Goal: Task Accomplishment & Management: Use online tool/utility

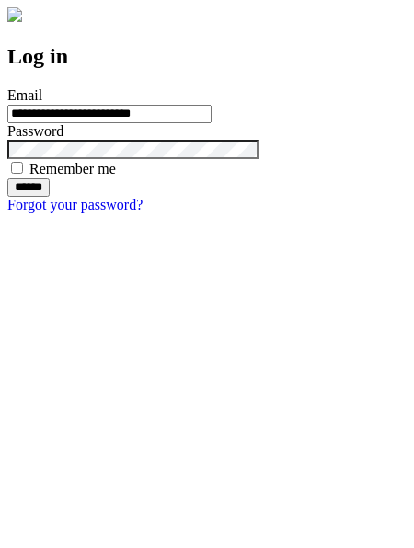
type input "**********"
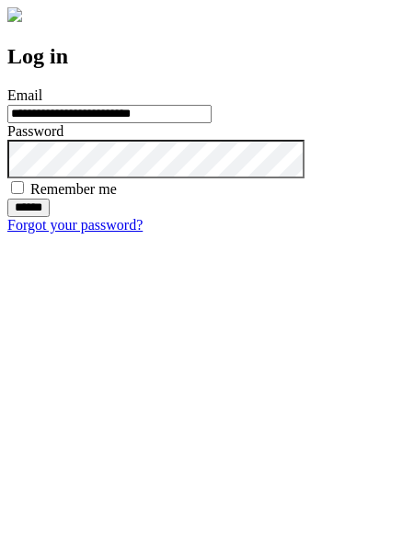
click at [50, 217] on input "******" at bounding box center [28, 208] width 42 height 18
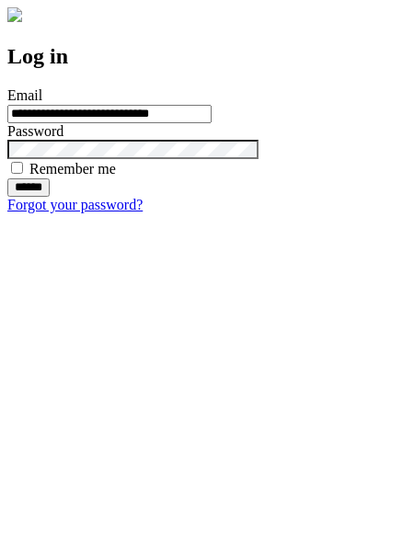
click at [50, 197] on input "******" at bounding box center [28, 188] width 42 height 18
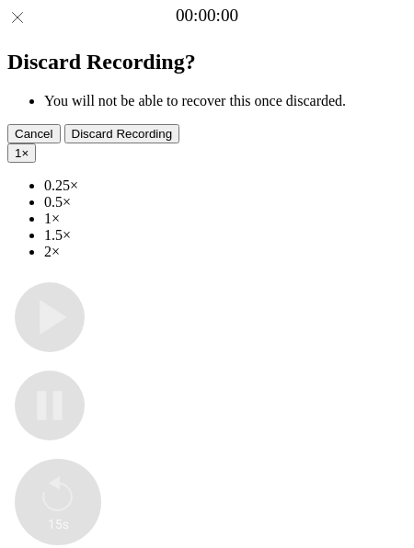
type input "**********"
